Goal: Information Seeking & Learning: Learn about a topic

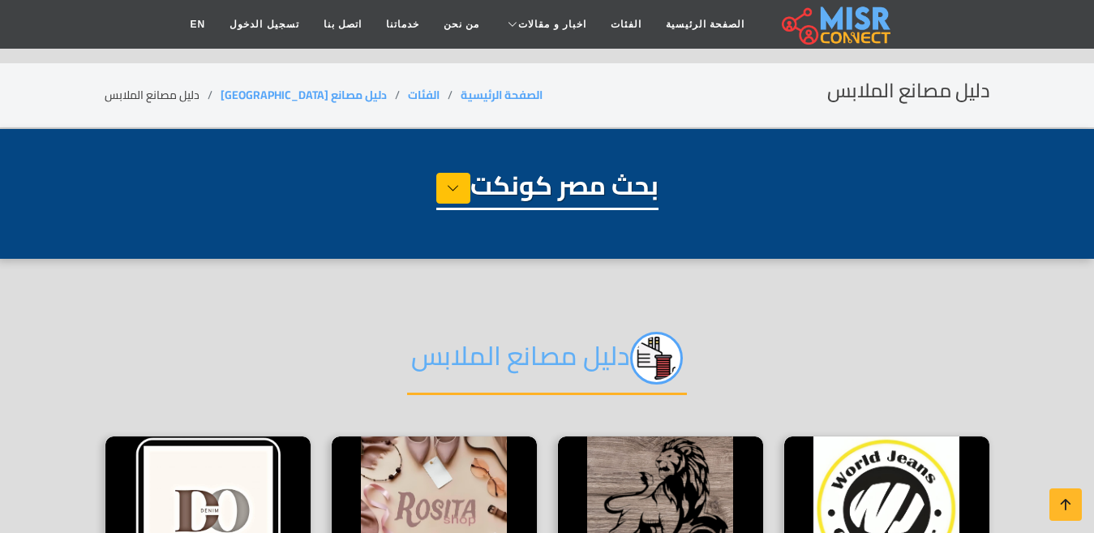
select select "**********"
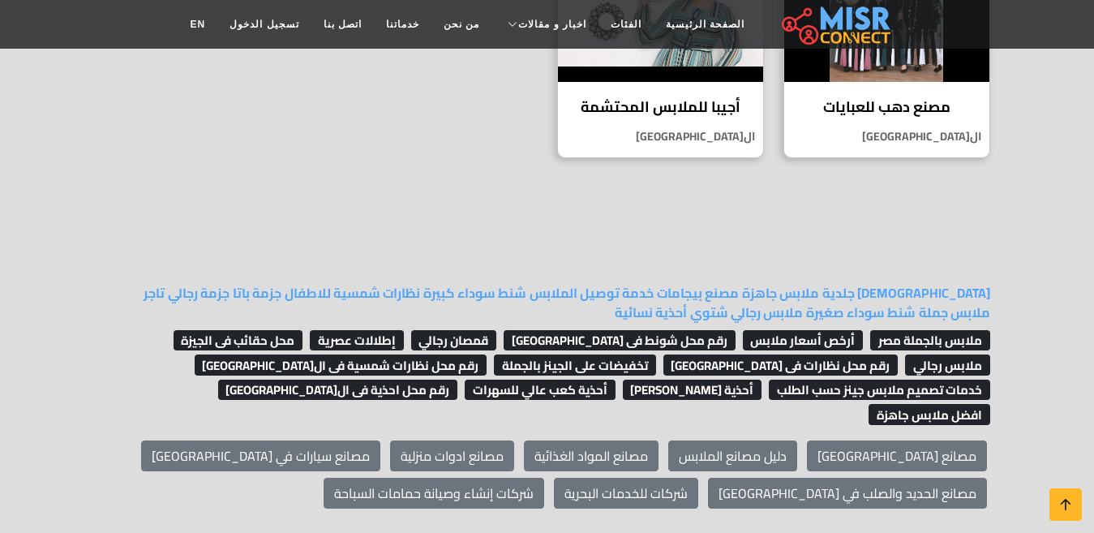
scroll to position [1297, 0]
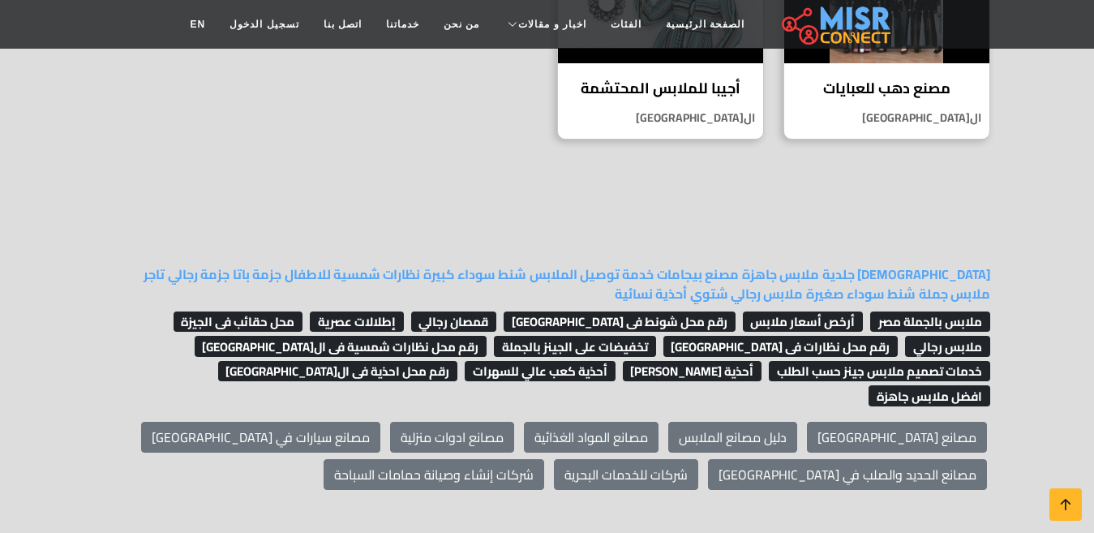
click at [884, 311] on span "ملابس بالجملة مصر" at bounding box center [930, 321] width 120 height 21
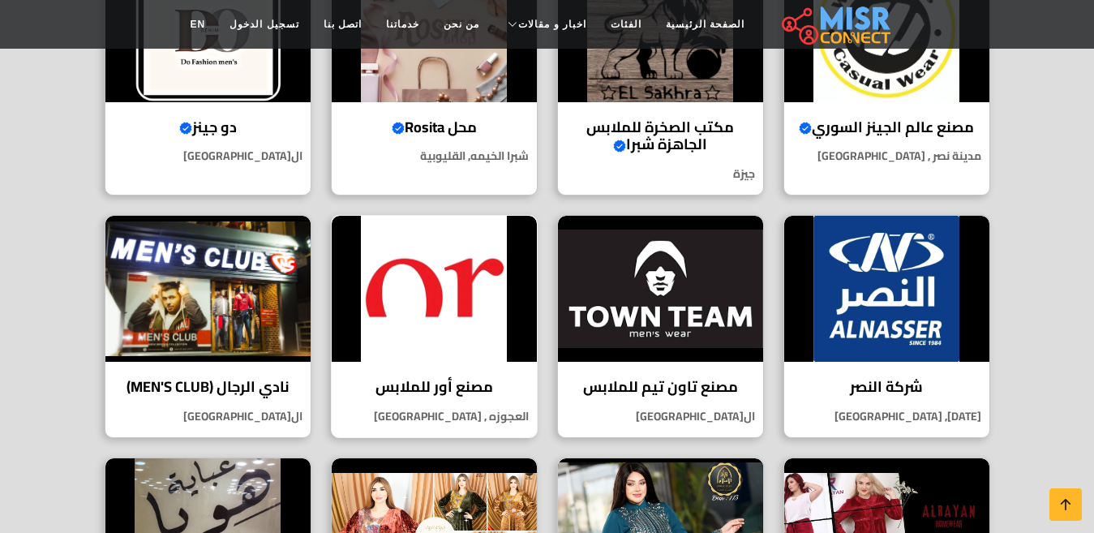
scroll to position [243, 0]
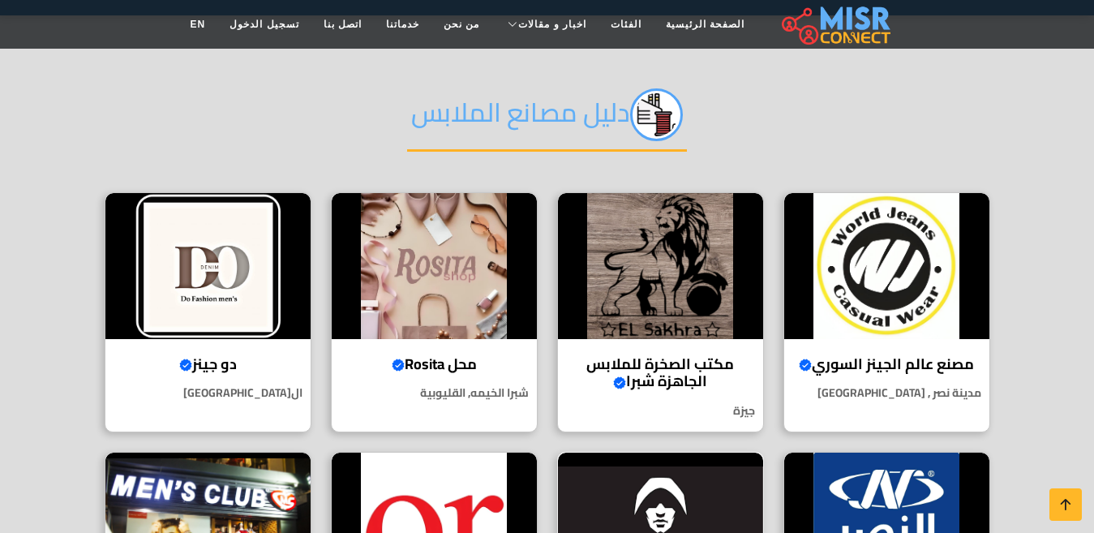
click at [691, 498] on img at bounding box center [660, 525] width 205 height 146
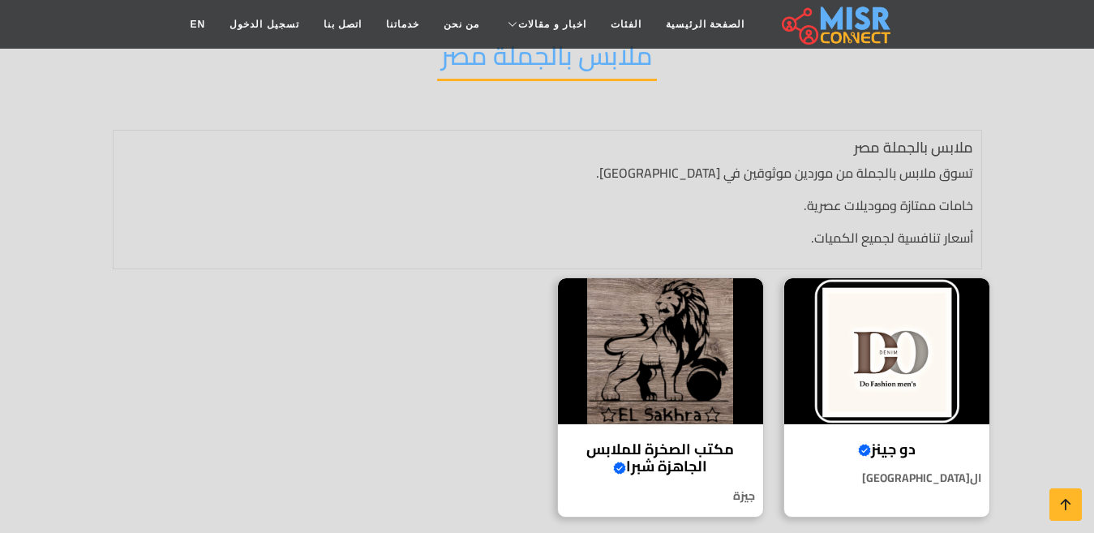
scroll to position [324, 0]
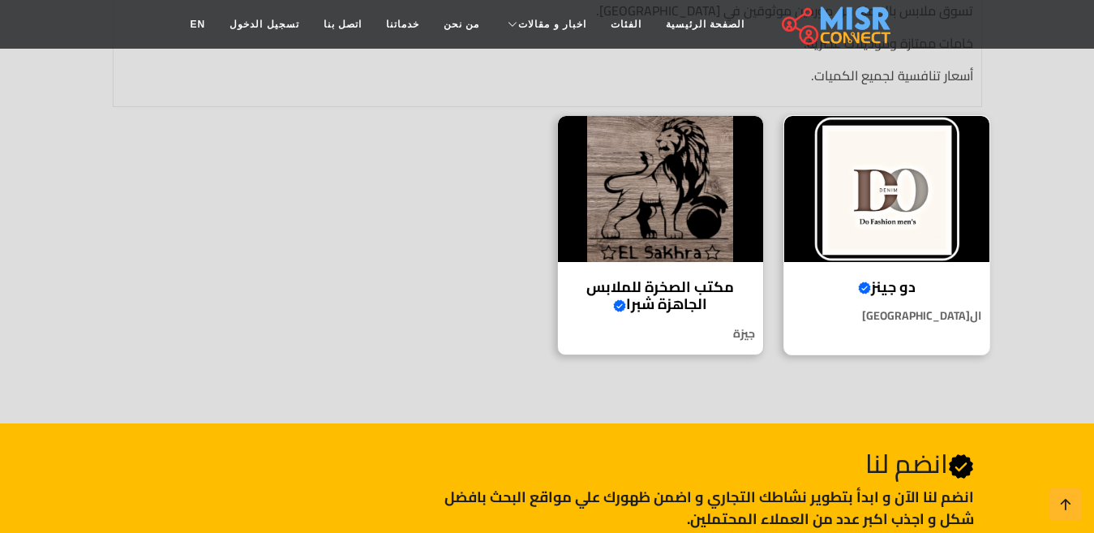
click at [936, 244] on img at bounding box center [886, 189] width 205 height 146
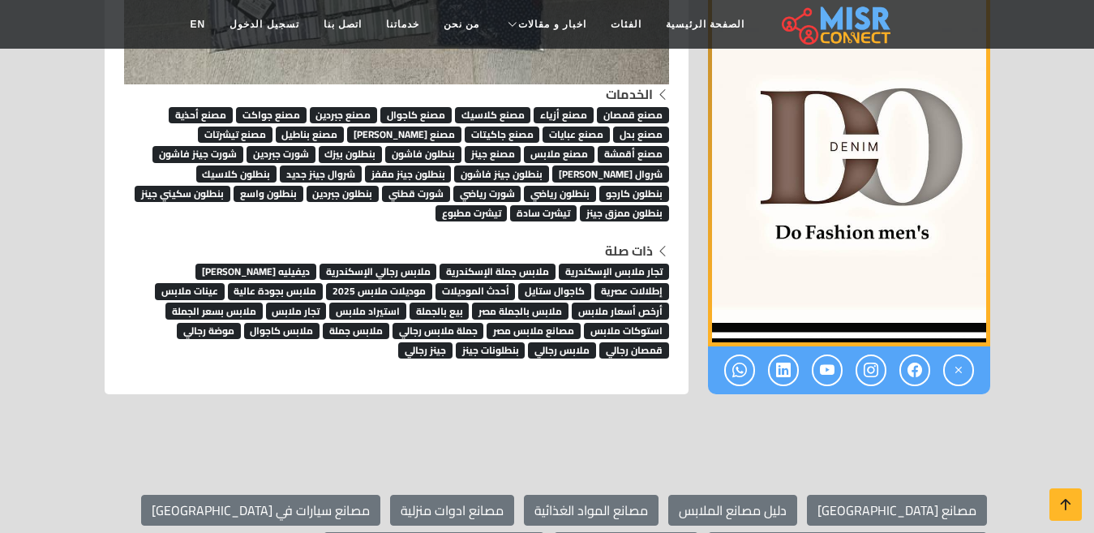
scroll to position [4378, 0]
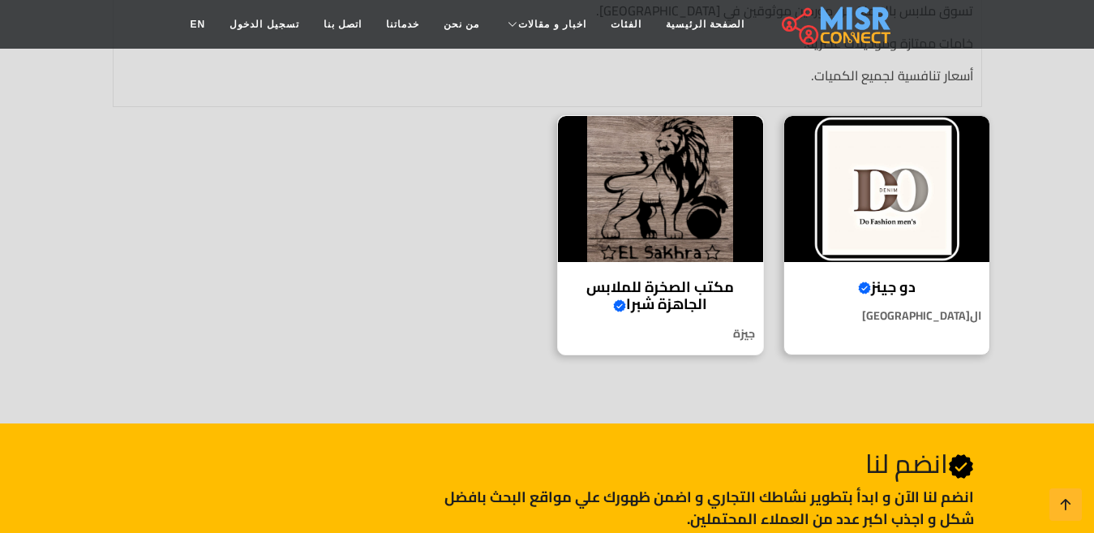
scroll to position [324, 0]
click at [712, 250] on img at bounding box center [660, 189] width 205 height 146
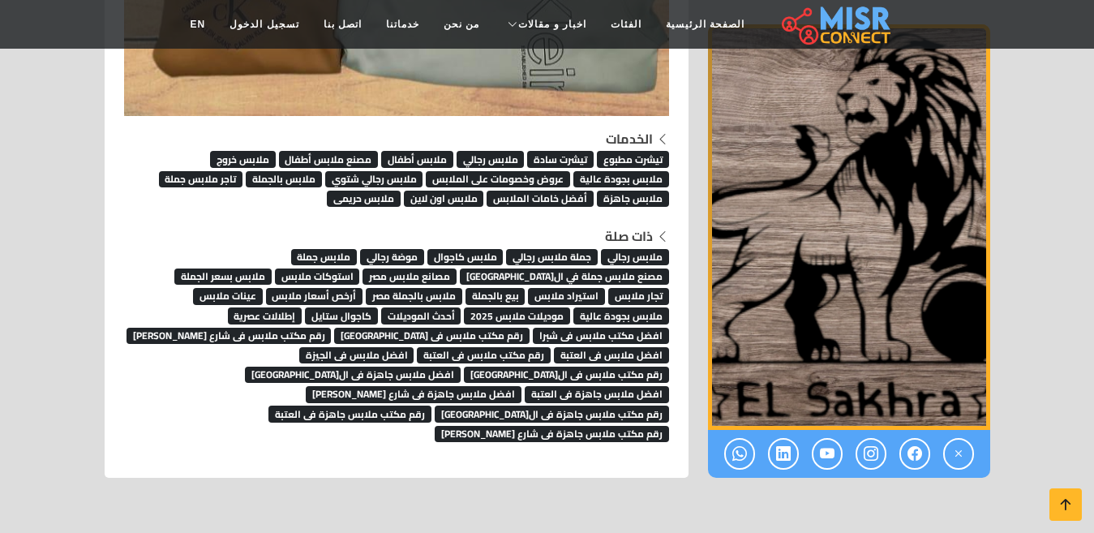
scroll to position [9080, 0]
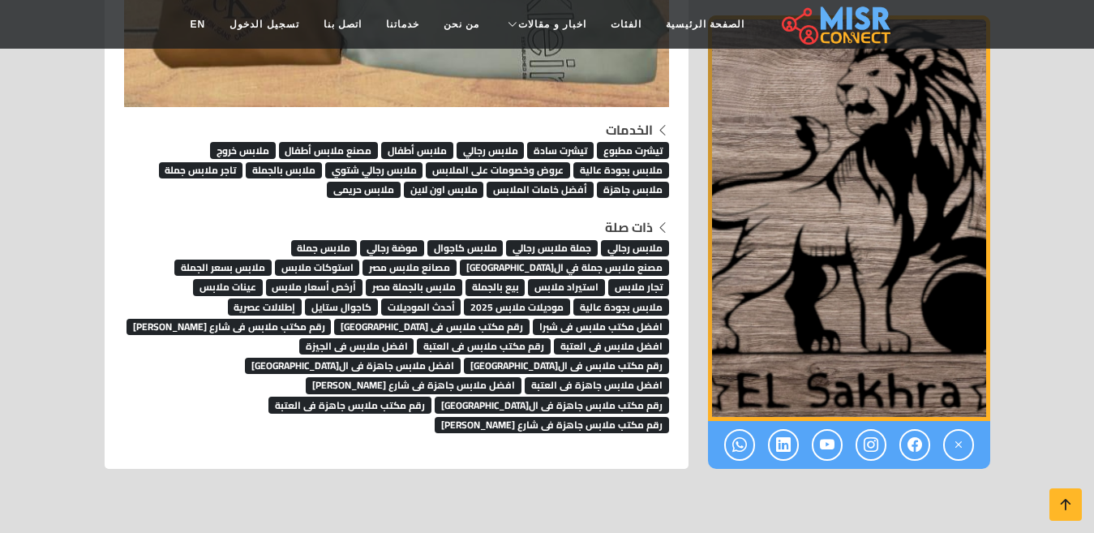
click at [466, 182] on span "ملابس اون لاين" at bounding box center [444, 190] width 80 height 16
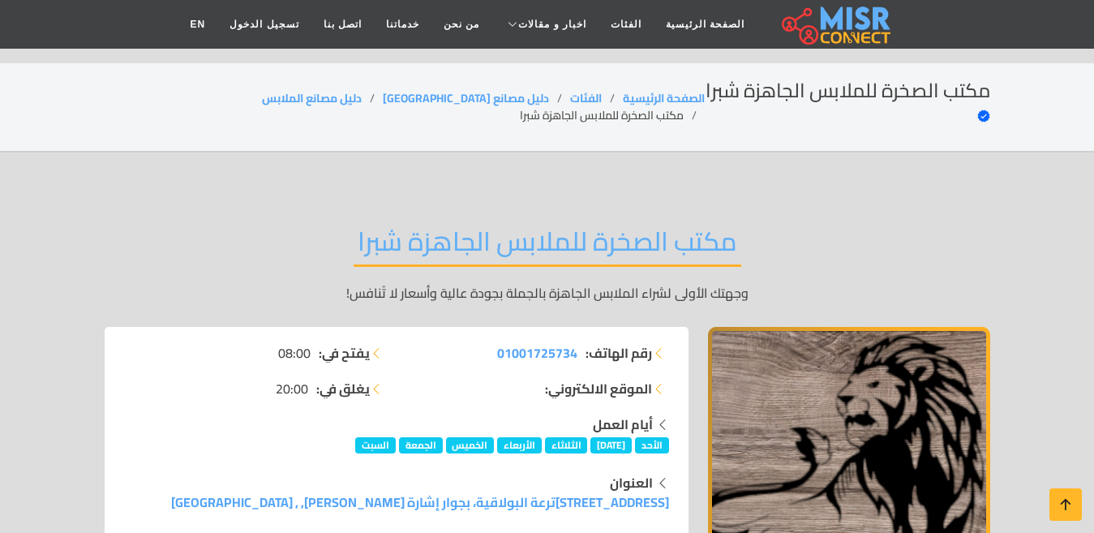
scroll to position [9080, 0]
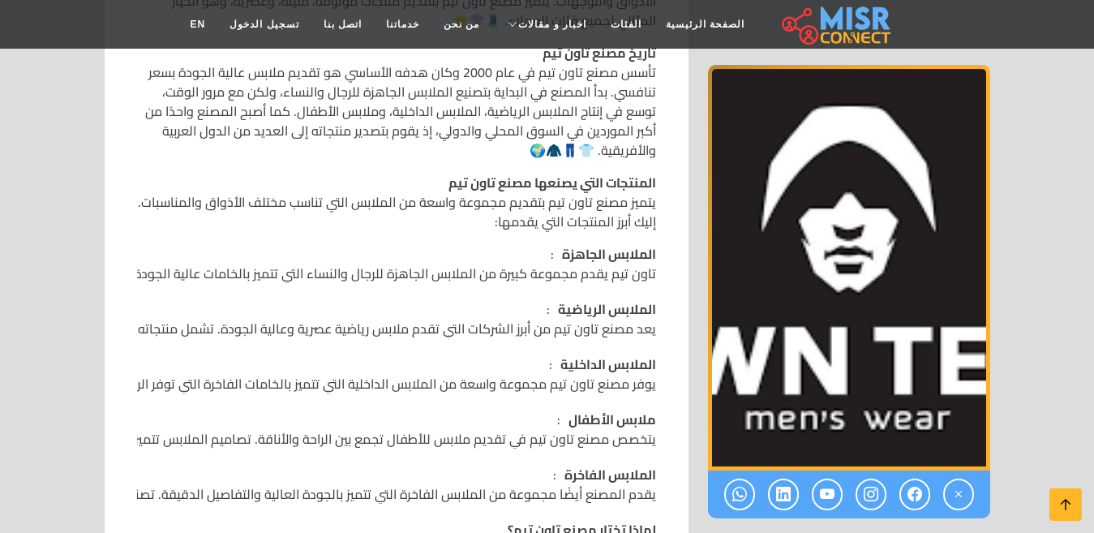
scroll to position [649, 0]
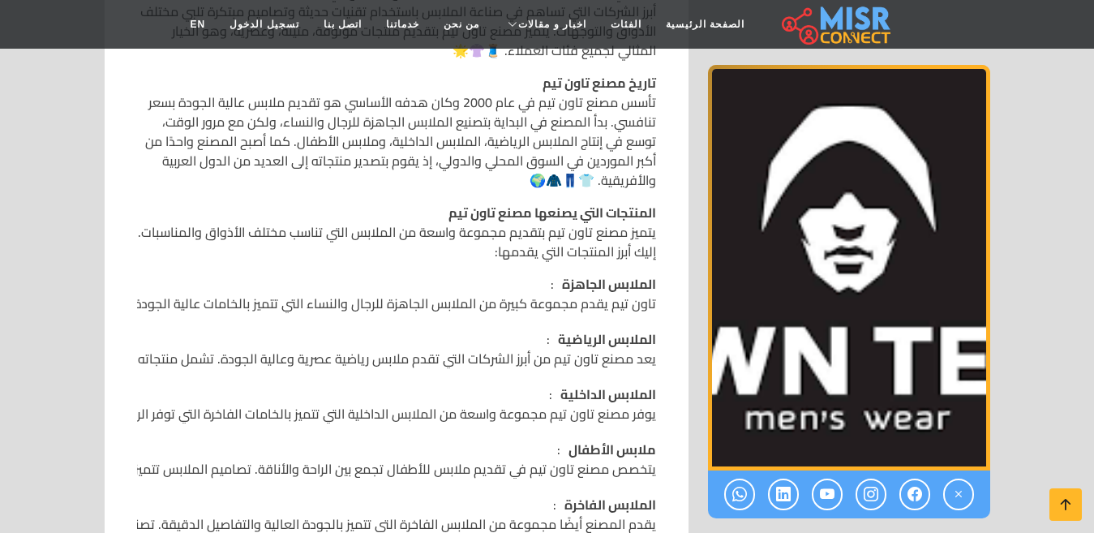
click at [578, 274] on p "الملابس الجاهزة : تاون تيم يقدم مجموعة كبيرة من الملابس الجاهزة للرجال والنساء …" at bounding box center [52, 293] width 1208 height 39
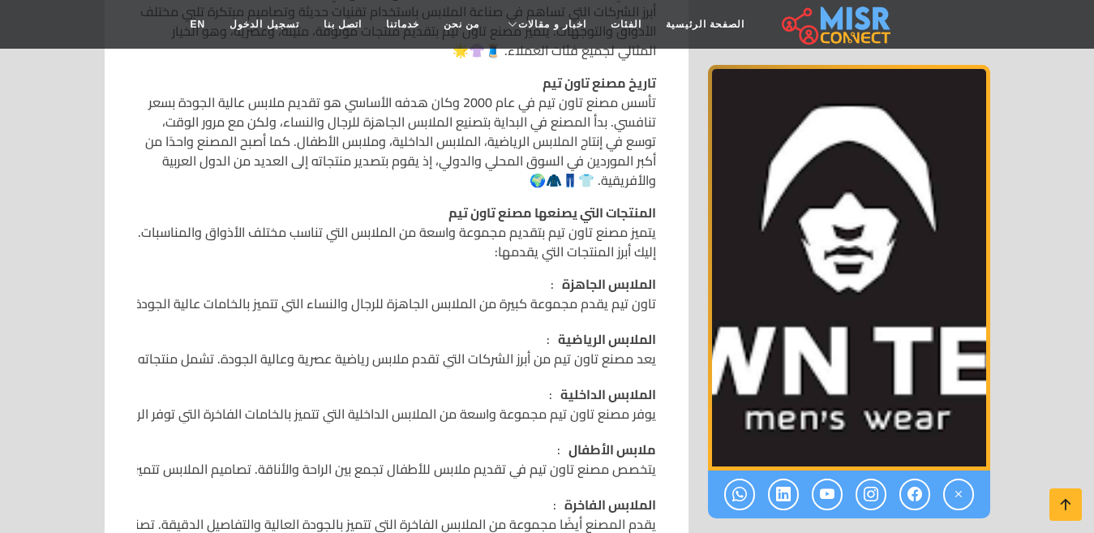
click at [578, 274] on p "الملابس الجاهزة : تاون تيم يقدم مجموعة كبيرة من الملابس الجاهزة للرجال والنساء …" at bounding box center [52, 293] width 1208 height 39
click at [892, 131] on img "1 / 1" at bounding box center [849, 267] width 282 height 405
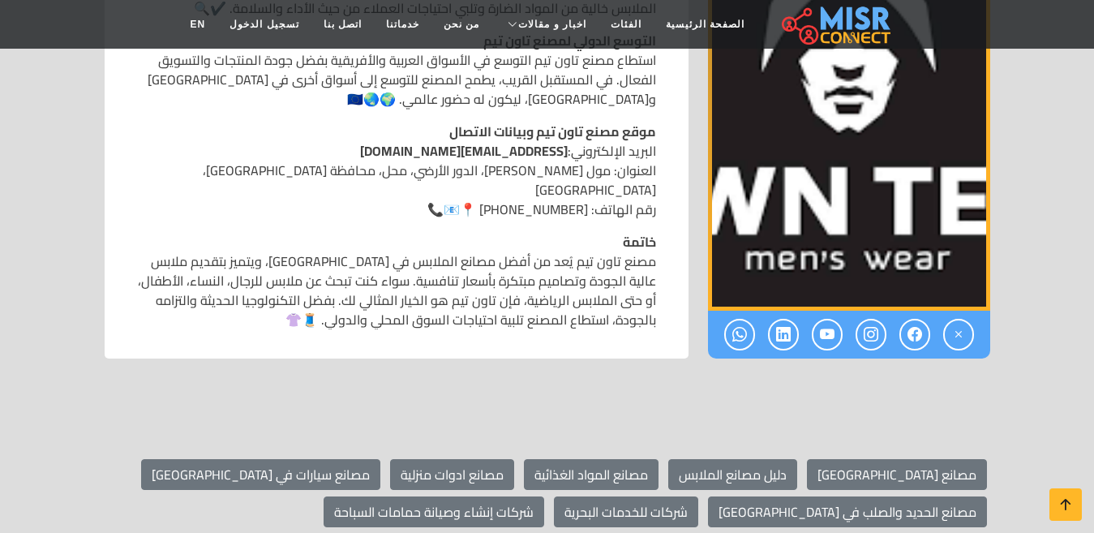
scroll to position [1783, 0]
